Goal: Task Accomplishment & Management: Manage account settings

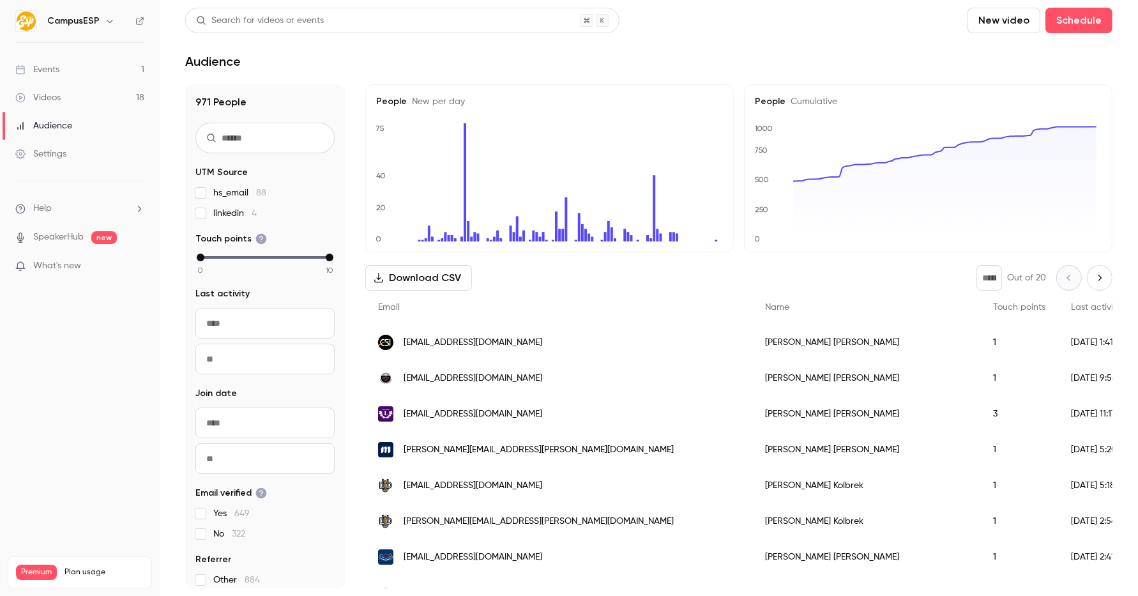
click at [106, 19] on icon "button" at bounding box center [110, 21] width 10 height 10
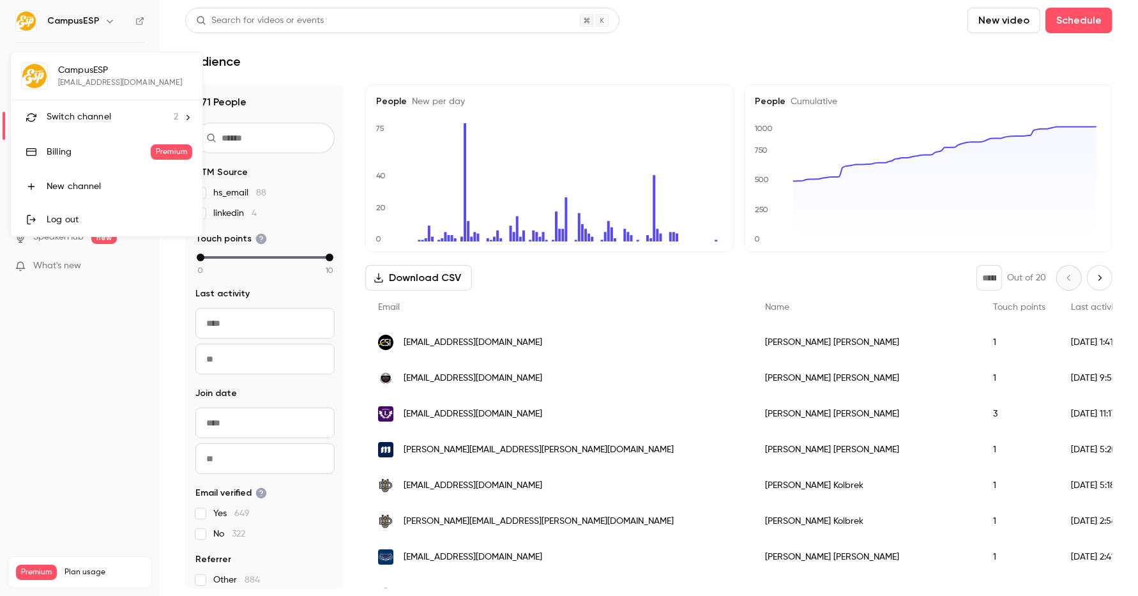
click at [177, 116] on span "2" at bounding box center [176, 116] width 4 height 13
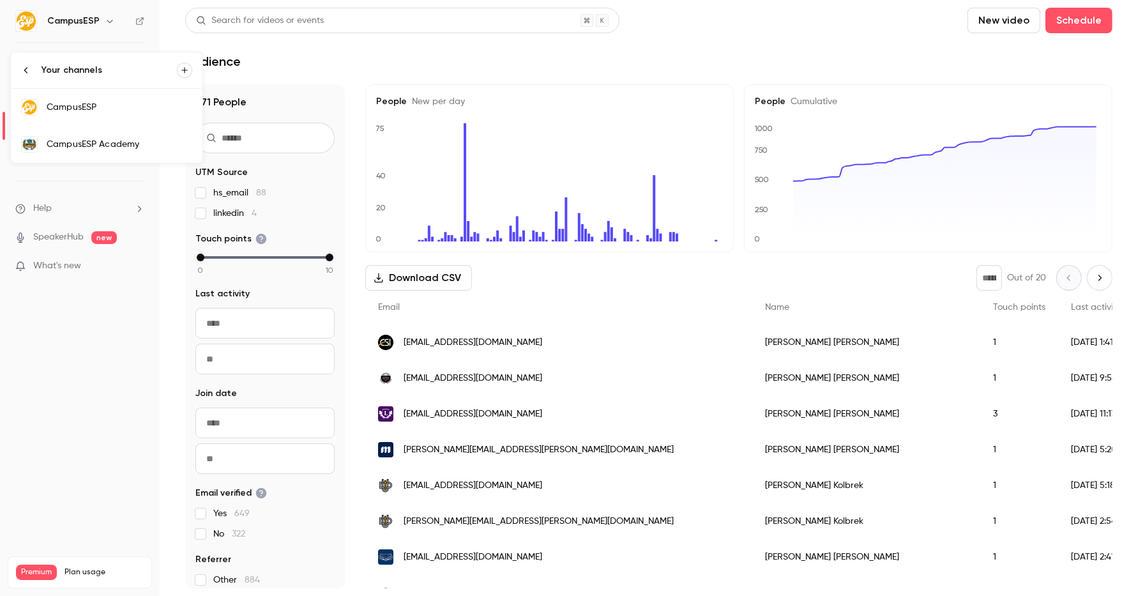
click at [176, 138] on div "CampusESP Academy" at bounding box center [120, 144] width 146 height 13
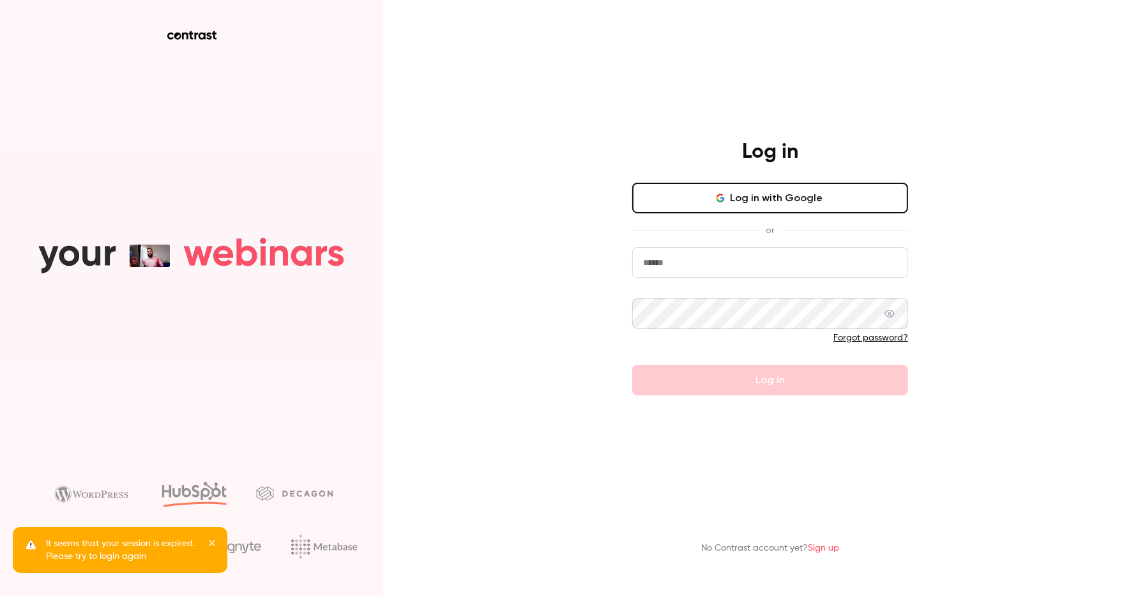
type input "**********"
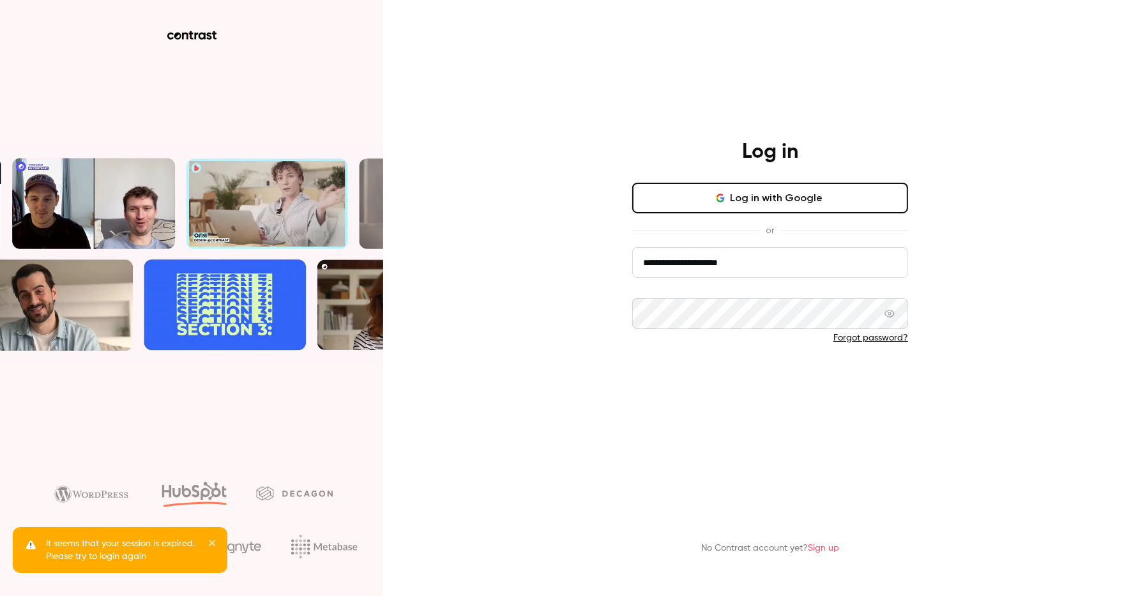
click at [795, 389] on button "Log in" at bounding box center [770, 379] width 276 height 31
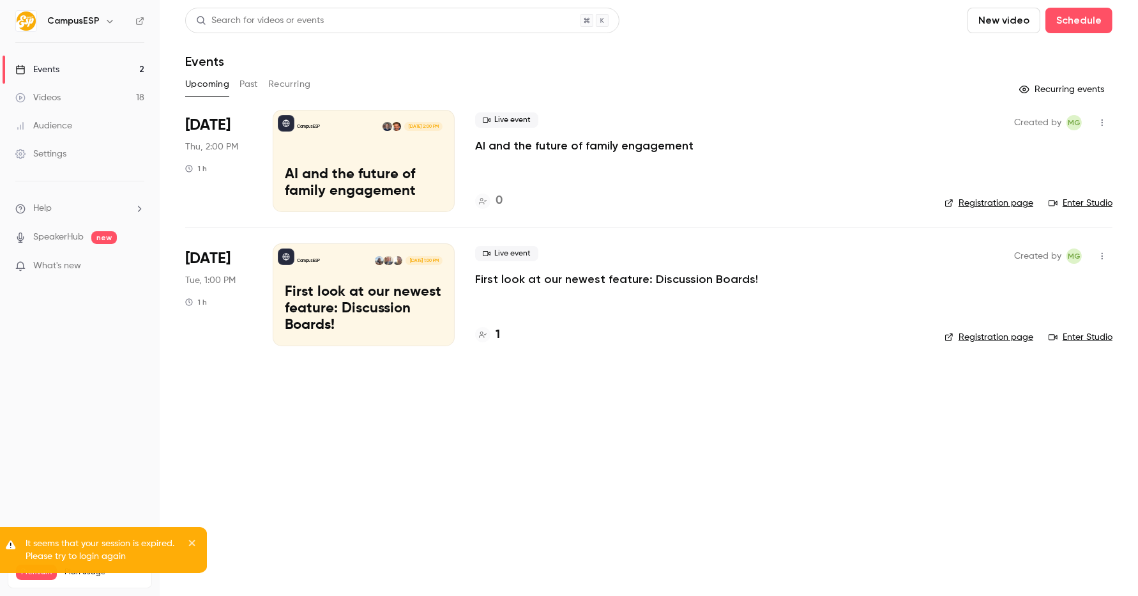
click at [109, 20] on icon "button" at bounding box center [110, 21] width 10 height 10
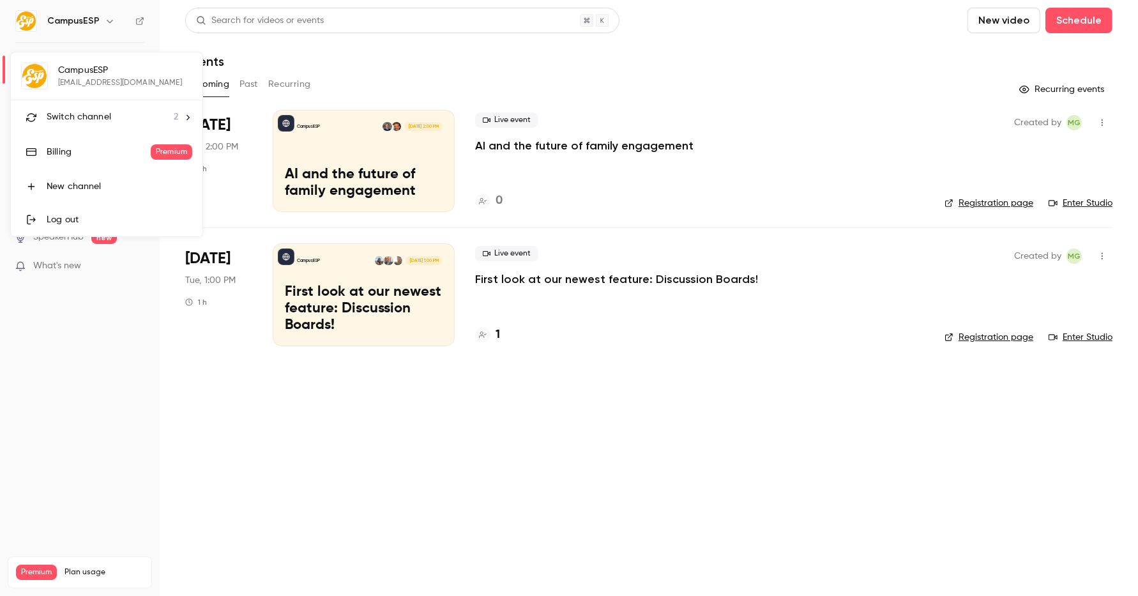
click at [187, 115] on icon at bounding box center [187, 116] width 3 height 5
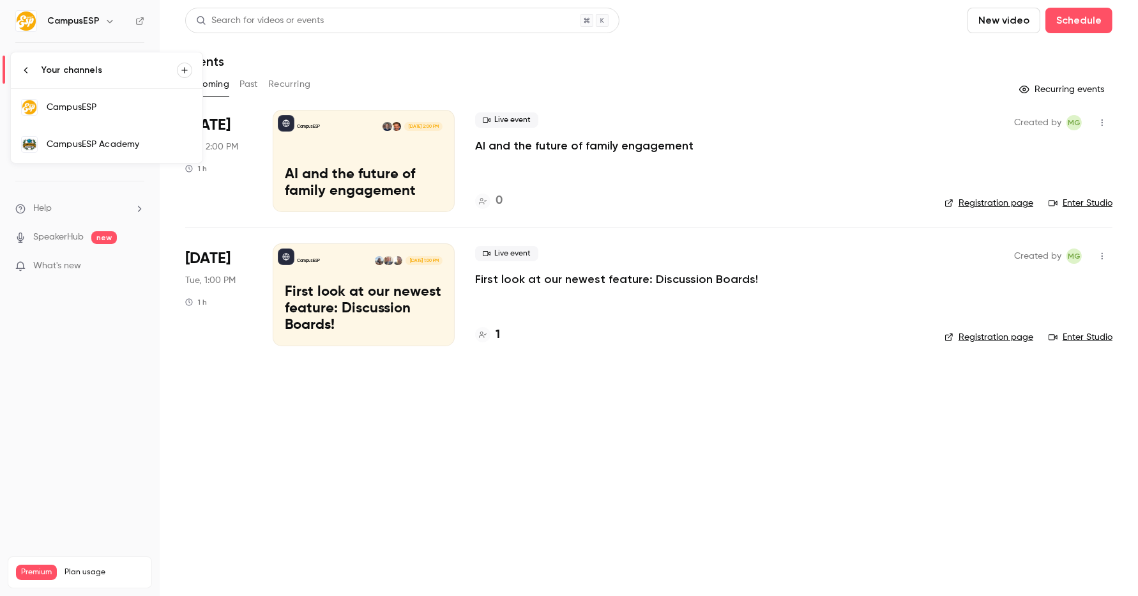
click at [145, 143] on div "CampusESP Academy" at bounding box center [120, 144] width 146 height 13
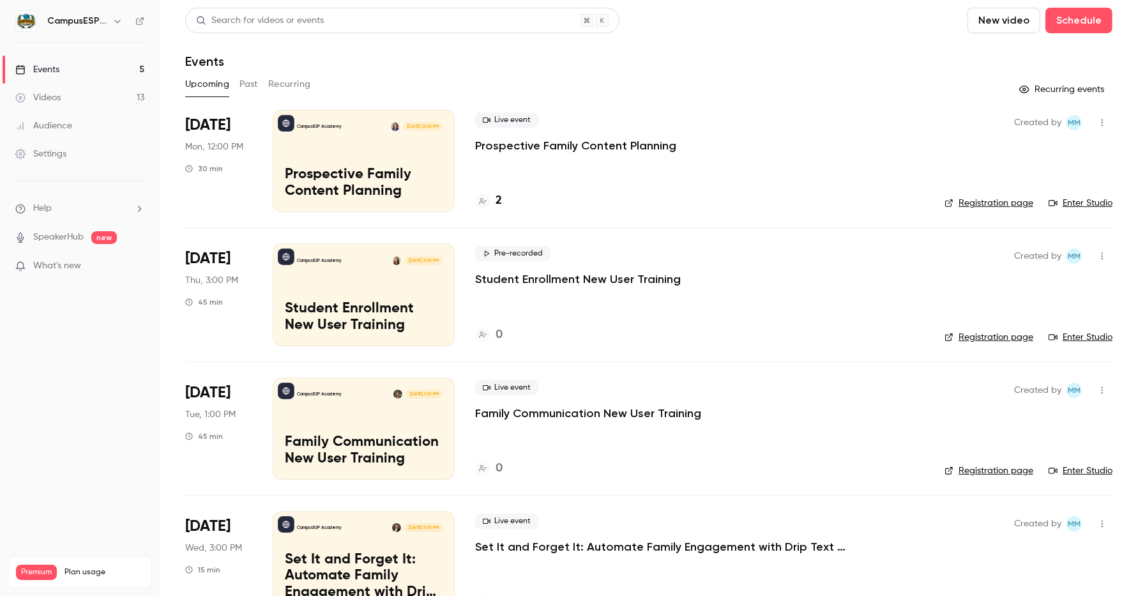
click at [140, 20] on icon at bounding box center [140, 21] width 8 height 8
